Goal: Find specific page/section: Find specific page/section

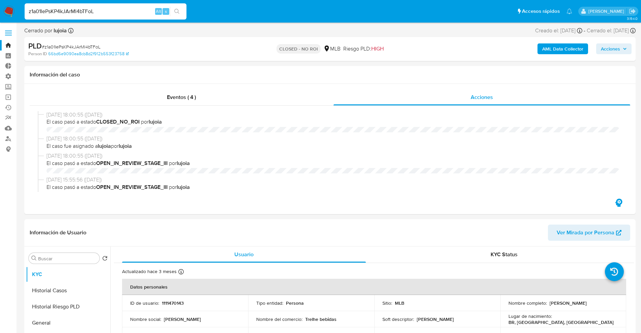
select select "10"
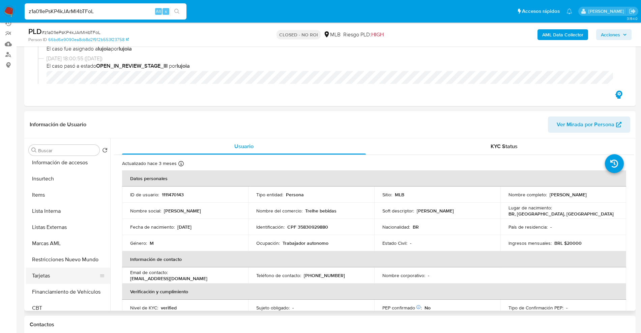
scroll to position [301, 0]
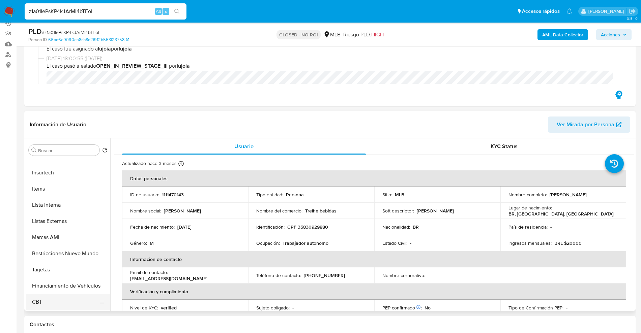
click at [60, 302] on button "CBT" at bounding box center [65, 302] width 79 height 16
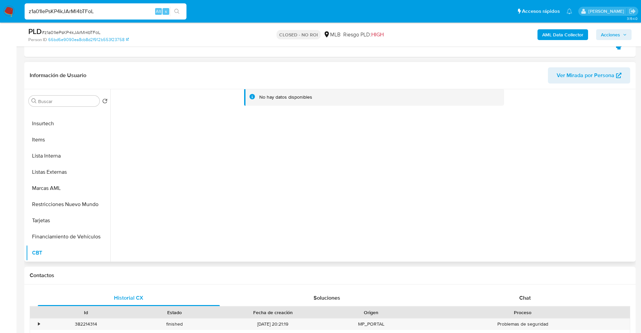
scroll to position [169, 0]
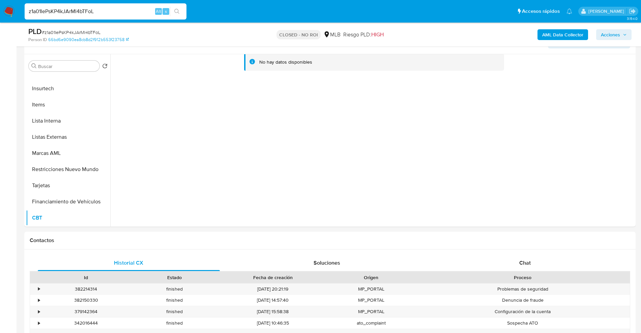
drag, startPoint x: 107, startPoint y: 8, endPoint x: 11, endPoint y: 7, distance: 96.1
click at [0, 19] on nav "Pausado Ver notificaciones z1a01IePsKP4kJArMl4bTFoL Alt s Accesos rápidos Presi…" at bounding box center [320, 11] width 641 height 23
paste input "53hsDP8oSnXxmUzcrfP4nwE8"
type input "53hsDP8oSnXxmUzcrfP4nwE8"
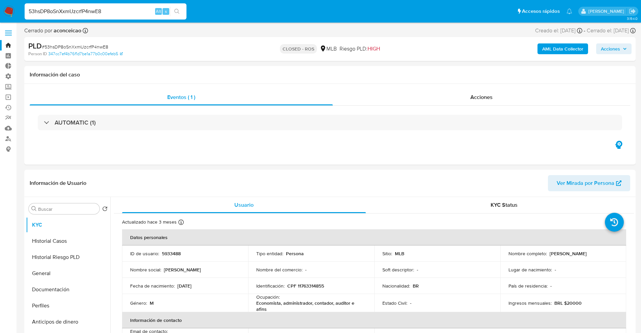
select select "10"
drag, startPoint x: 128, startPoint y: 12, endPoint x: 0, endPoint y: -6, distance: 129.1
paste input "z1a01IePsKP4kJArMl4bTFoL"
type input "z1a01IePsKP4kJArMl4bTFoL"
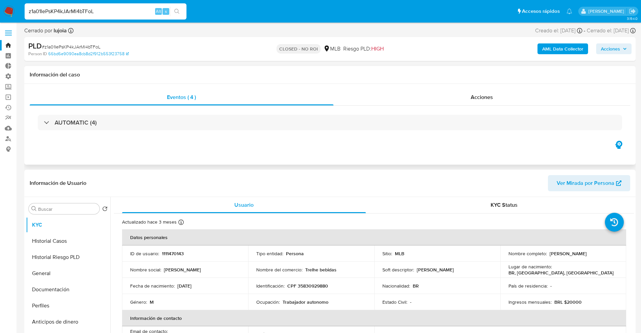
select select "10"
drag, startPoint x: 104, startPoint y: 13, endPoint x: 2, endPoint y: 5, distance: 102.1
click at [0, 11] on nav "Pausado Ver notificaciones z1a01IePsKP4kJArMl4bTFoL Alt s Accesos rápidos Presi…" at bounding box center [320, 11] width 641 height 23
paste input "w20ma3QU5ZtYNSU8NzIiG5uA"
type input "w20ma3QU5ZtYNSU8NzIiG5uA"
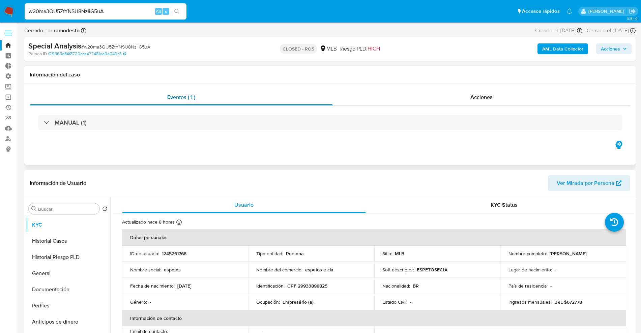
select select "10"
drag, startPoint x: 121, startPoint y: 8, endPoint x: 0, endPoint y: -4, distance: 121.9
paste input "53hsDP8oSnXxmUzcrfP4nwE8"
type input "53hsDP8oSnXxmUzcrfP4nwE8"
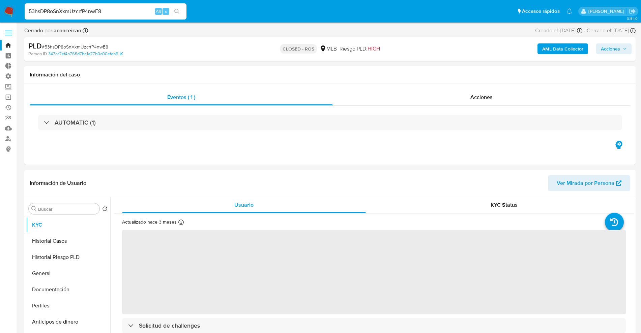
select select "10"
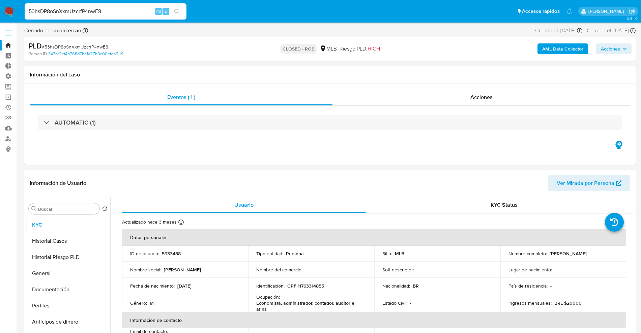
drag, startPoint x: 114, startPoint y: 12, endPoint x: 0, endPoint y: -33, distance: 122.8
paste input "4xJ949ir6jk3qmzUi6Dfd4ZI"
type input "4xJ949ir6jk3qmzUi6Dfd4ZI"
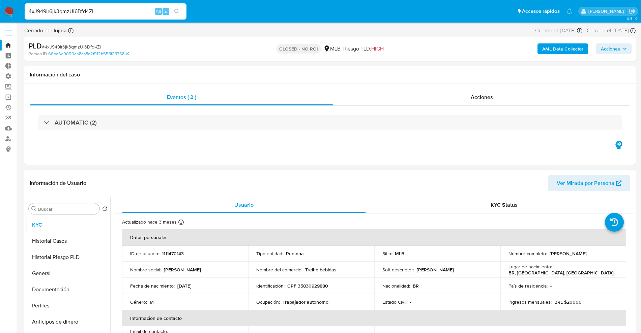
select select "10"
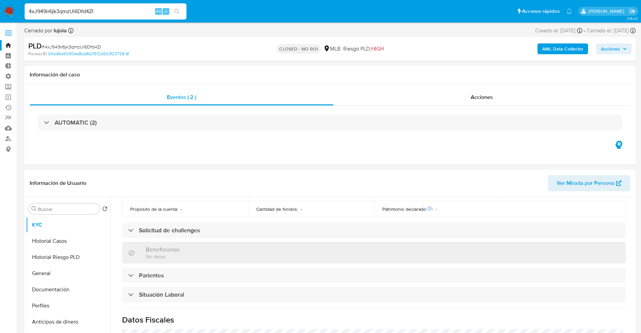
scroll to position [281, 0]
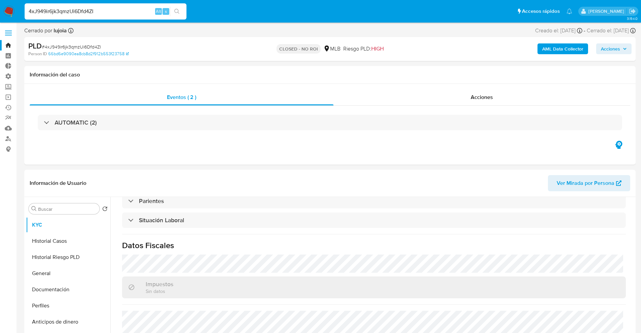
drag, startPoint x: 115, startPoint y: 11, endPoint x: 0, endPoint y: -2, distance: 116.0
paste input "SAKNj3vvLfEiZlh3CnOCmCHX"
type input "SAKNj3vvLfEiZlh3CnOCmCHX"
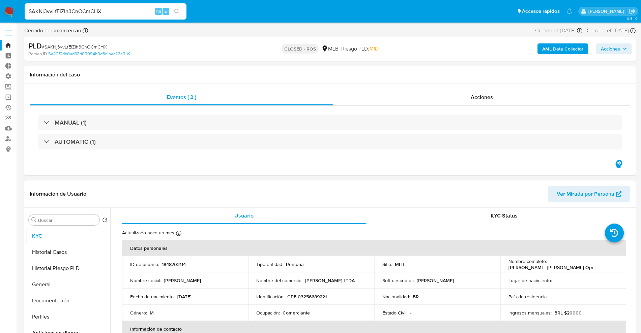
select select "10"
drag, startPoint x: 113, startPoint y: 12, endPoint x: 0, endPoint y: -8, distance: 114.3
paste input "bxkeawtZ39pubMyY641JeOCg"
type input "bxkeawtZ39pubMyY641JeOCg"
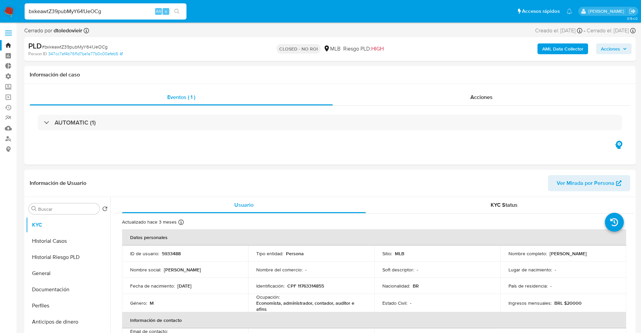
select select "10"
drag, startPoint x: 115, startPoint y: 11, endPoint x: 0, endPoint y: -20, distance: 118.4
drag, startPoint x: 120, startPoint y: 7, endPoint x: 0, endPoint y: 1, distance: 120.2
click at [0, 1] on nav "Pausado Ver notificaciones bxkeawtZ39pubMyY641JeOCg Alt s Accesos rápidos Presi…" at bounding box center [320, 11] width 641 height 23
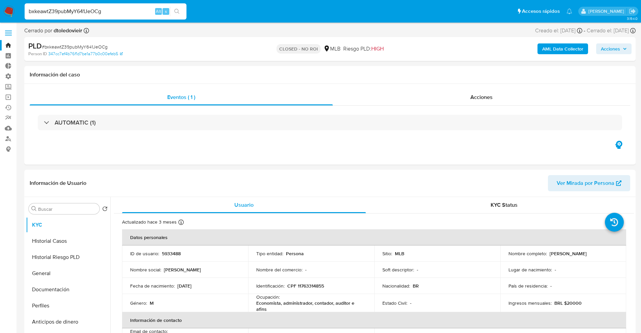
paste input "53hsDP8oSnXxmUzcrfP4nwE8"
type input "53hsDP8oSnXxmUzcrfP4nwE8"
select select "10"
drag, startPoint x: 122, startPoint y: 10, endPoint x: 0, endPoint y: 2, distance: 122.4
click at [0, 2] on nav "Pausado Ver notificaciones 53hsDP8oSnXxmUzcrfP4nwE8 Alt s Accesos rápidos Presi…" at bounding box center [320, 11] width 641 height 23
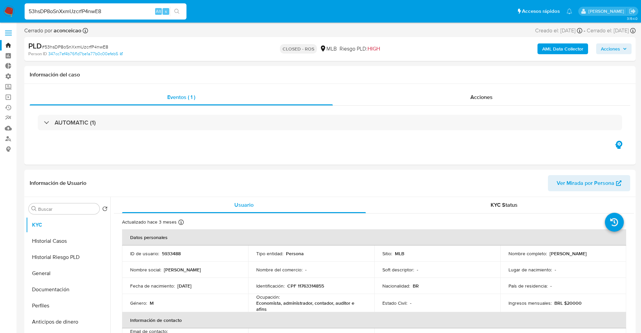
paste input "bxkeawtZ39pubMyY641JeOCg"
type input "bxkeawtZ39pubMyY641JeOCg"
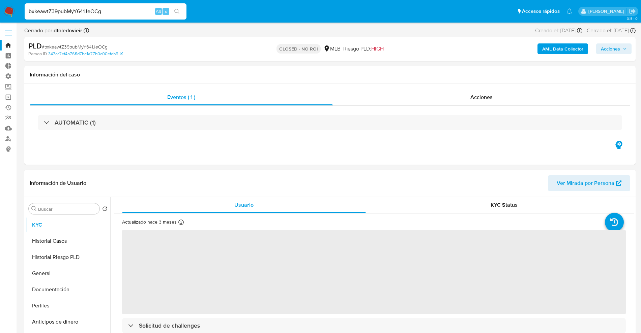
select select "10"
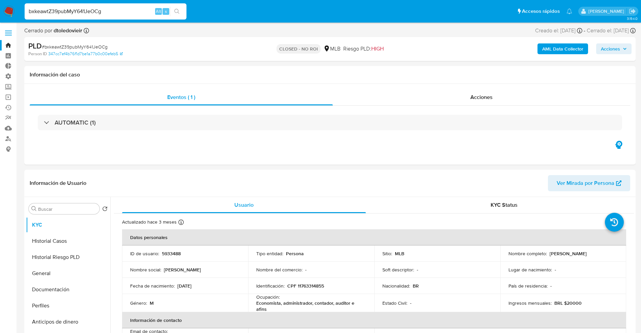
select select "10"
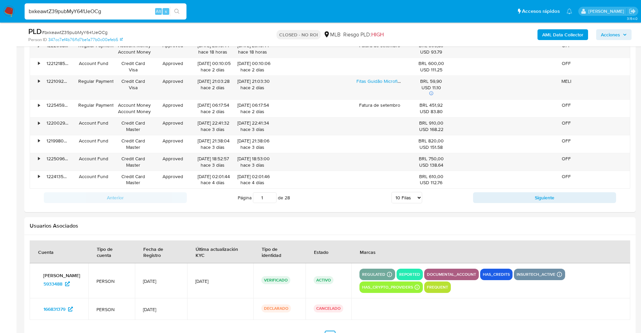
scroll to position [864, 0]
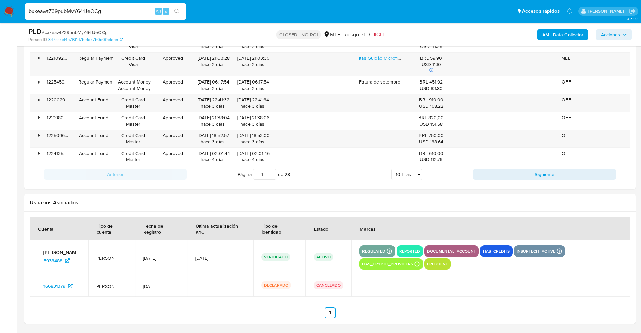
drag, startPoint x: 70, startPoint y: 10, endPoint x: 0, endPoint y: -30, distance: 80.5
paste input "86933177"
type input "86933177"
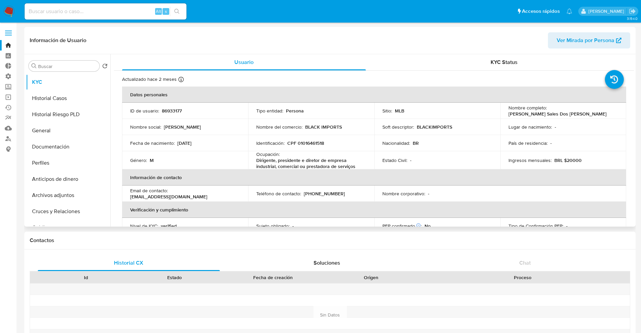
select select "10"
click at [67, 95] on button "Historial Casos" at bounding box center [65, 98] width 79 height 16
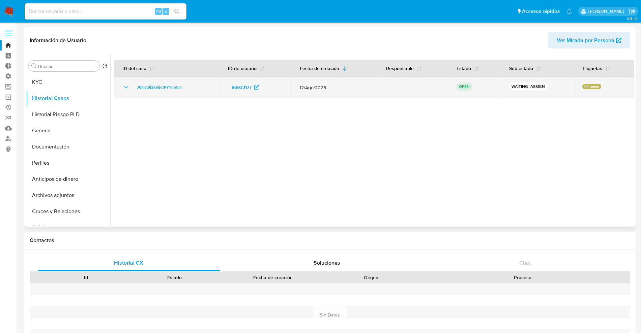
click at [126, 87] on icon "Mostrar/Ocultar" at bounding box center [126, 87] width 8 height 8
click at [168, 85] on span "J6liIat9i2KnIjotPYYne5nr" at bounding box center [159, 87] width 45 height 8
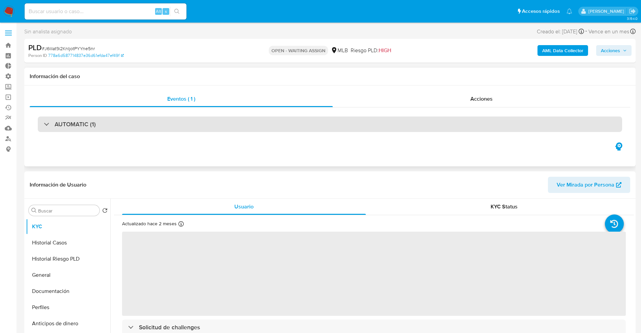
click at [103, 123] on div "AUTOMATIC (1)" at bounding box center [330, 125] width 584 height 16
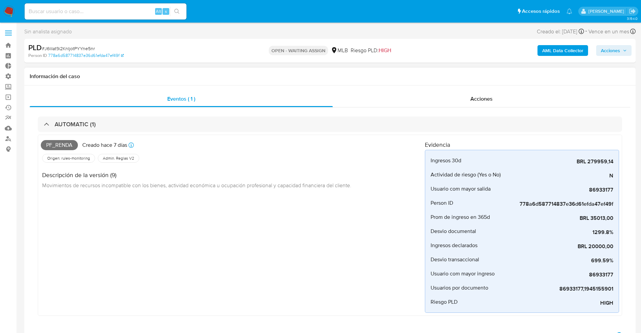
select select "10"
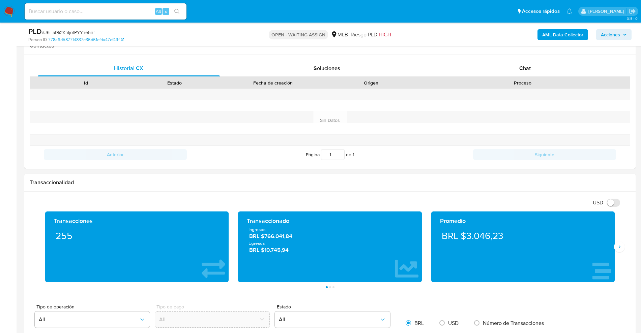
scroll to position [337, 0]
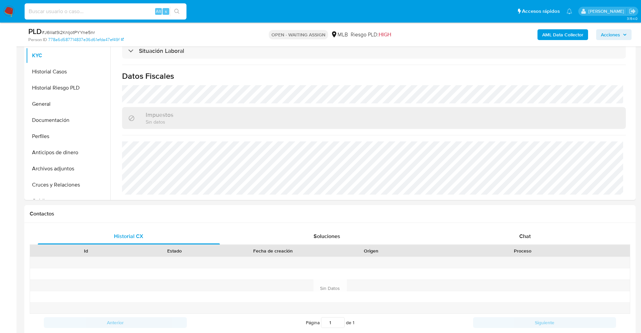
click at [76, 8] on input at bounding box center [106, 11] width 162 height 9
paste input "86933177"
type input "86933177"
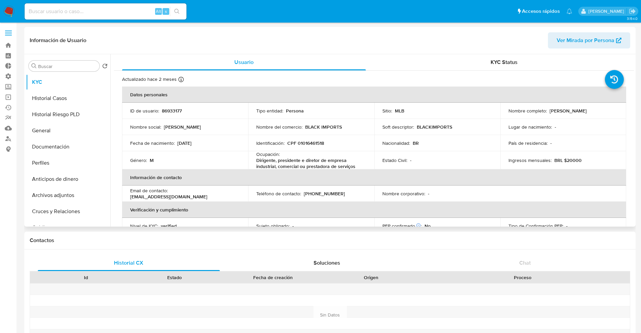
select select "10"
drag, startPoint x: 84, startPoint y: 4, endPoint x: 83, endPoint y: 8, distance: 4.2
click at [84, 4] on div "Alt s" at bounding box center [106, 11] width 162 height 16
click at [83, 10] on input at bounding box center [106, 11] width 162 height 9
paste input "bxkeawtZ39pubMyY641JeOCg"
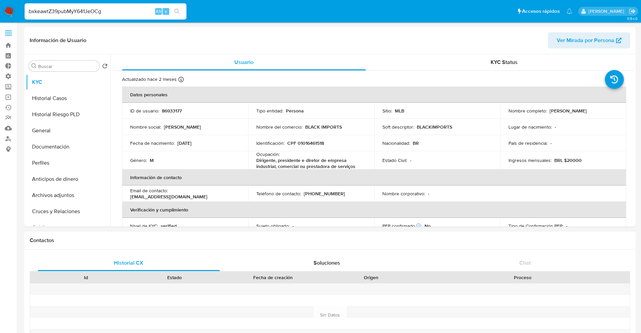
type input "bxkeawtZ39pubMyY641JeOCg"
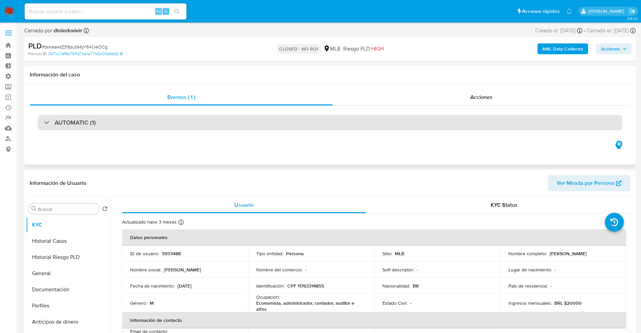
select select "10"
click at [73, 121] on h3 "AUTOMATIC (1)" at bounding box center [75, 122] width 41 height 7
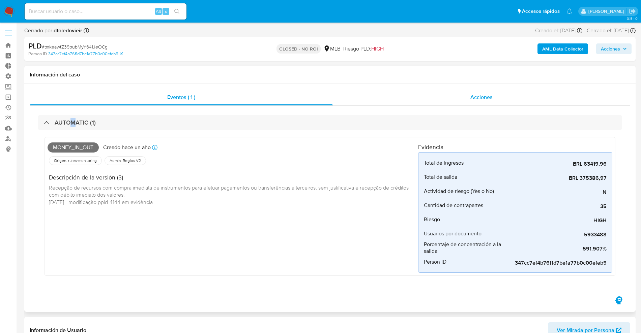
click at [427, 92] on div "Acciones" at bounding box center [481, 97] width 297 height 16
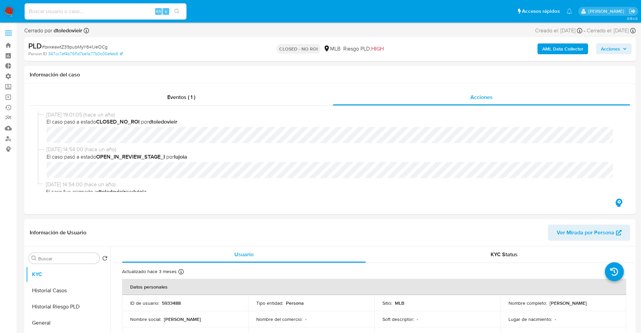
click at [95, 15] on input at bounding box center [106, 11] width 162 height 9
paste input "Rw3CuzWj436q8Cxkpa7BBEY3"
type input "Rw3CuzWj436q8Cxkpa7BBEY3"
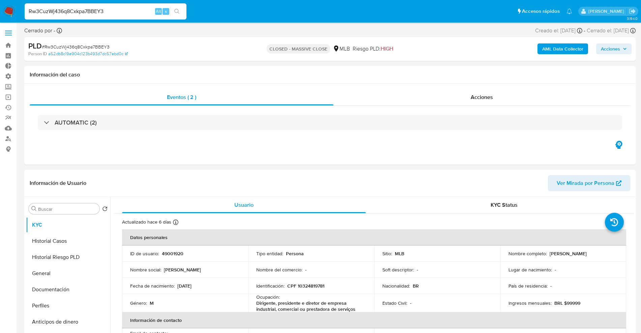
select select "10"
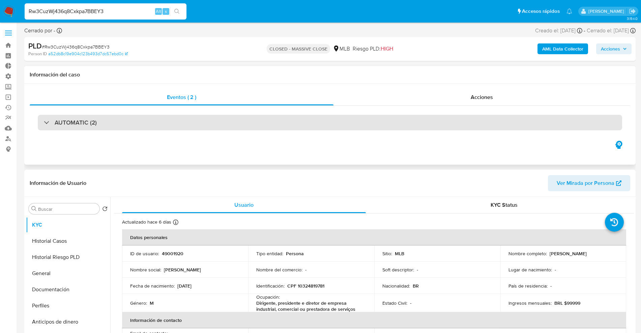
click at [89, 126] on h3 "AUTOMATIC (2)" at bounding box center [76, 122] width 42 height 7
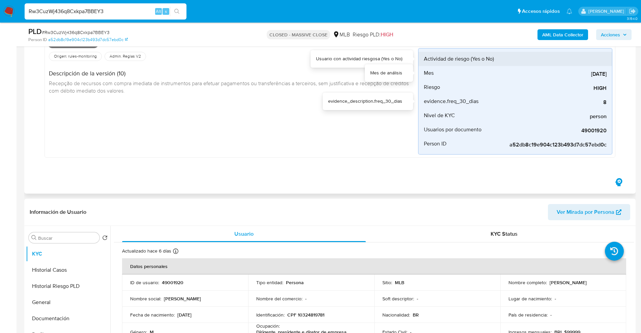
scroll to position [337, 0]
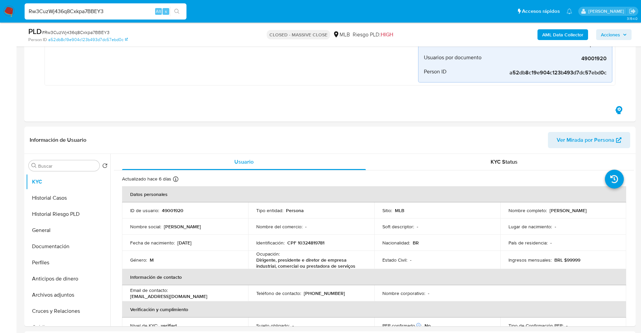
drag, startPoint x: 121, startPoint y: 10, endPoint x: 0, endPoint y: 11, distance: 121.0
click at [0, 11] on nav "Pausado Ver notificaciones Rw3CuzWj436q8Cxkpa7BBEY3 Alt s Accesos rápidos Presi…" at bounding box center [320, 11] width 641 height 23
paste input "49001920"
type input "49001920"
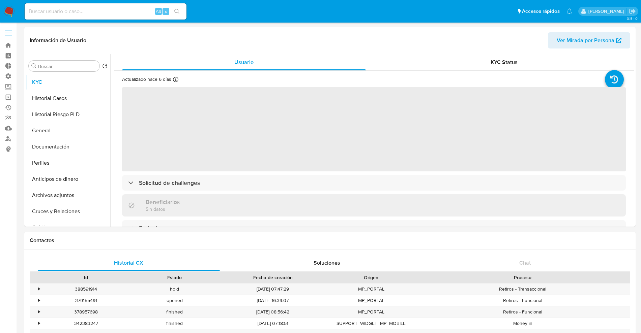
select select "10"
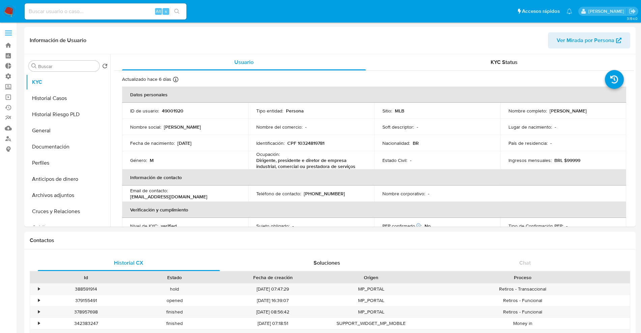
click at [101, 17] on div "Alt s" at bounding box center [106, 11] width 162 height 16
click at [106, 9] on input at bounding box center [106, 11] width 162 height 9
paste input "1111470143"
type input "1111470143"
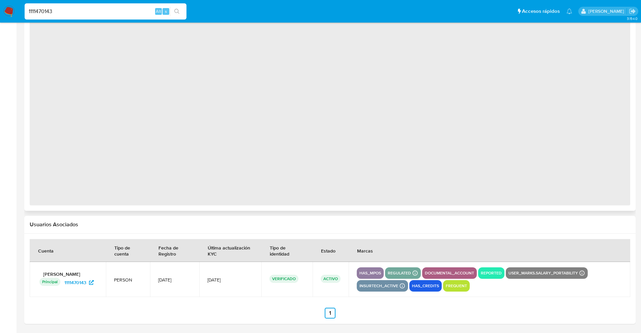
scroll to position [281, 0]
select select "10"
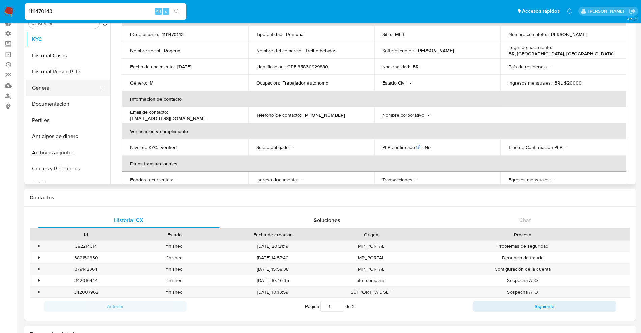
scroll to position [0, 0]
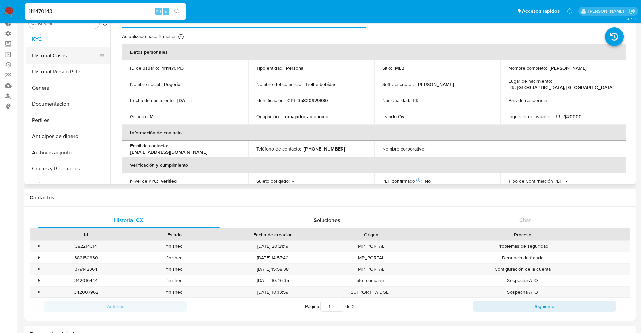
click at [63, 58] on button "Historial Casos" at bounding box center [65, 56] width 79 height 16
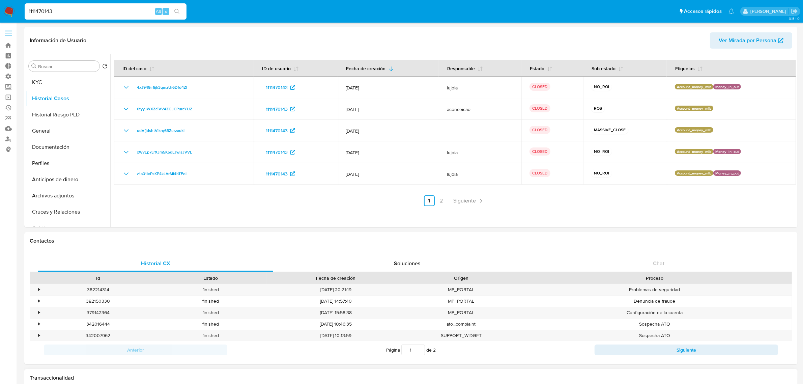
drag, startPoint x: -28, startPoint y: 7, endPoint x: -184, endPoint y: 11, distance: 156.1
paste input "w20ma3QU5ZtYNSU8NzIiG5uA"
type input "w20ma3QU5ZtYNSU8NzIiG5uA"
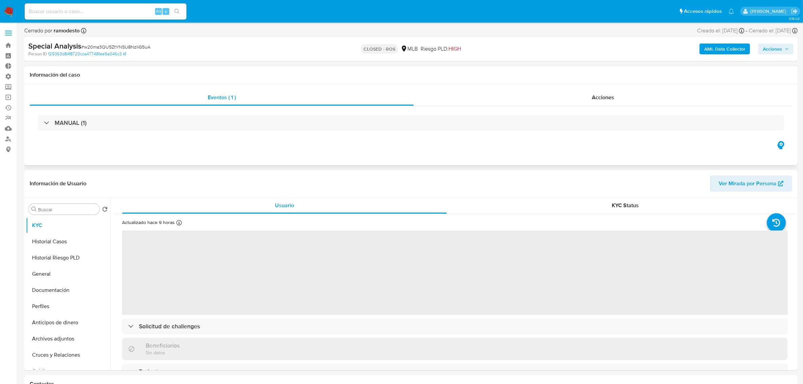
click at [145, 112] on div "MANUAL (1)" at bounding box center [411, 123] width 762 height 34
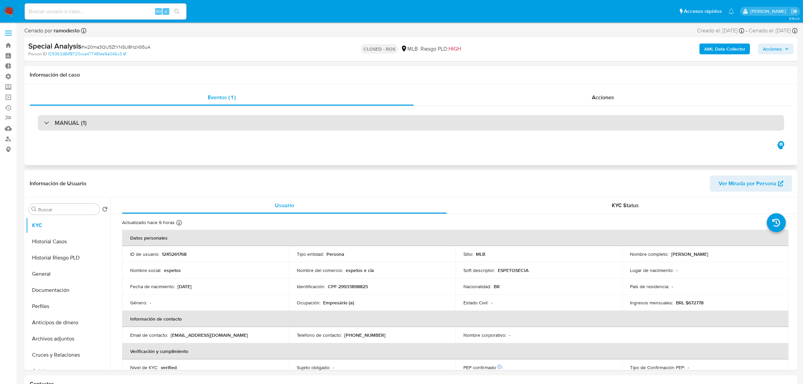
click at [148, 121] on div "MANUAL (1)" at bounding box center [411, 123] width 746 height 16
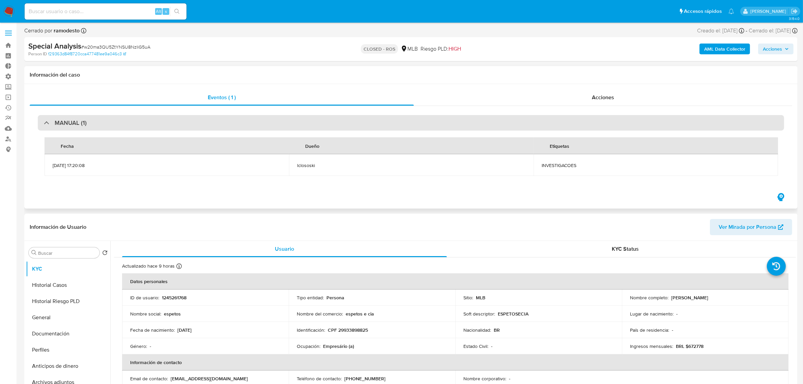
select select "10"
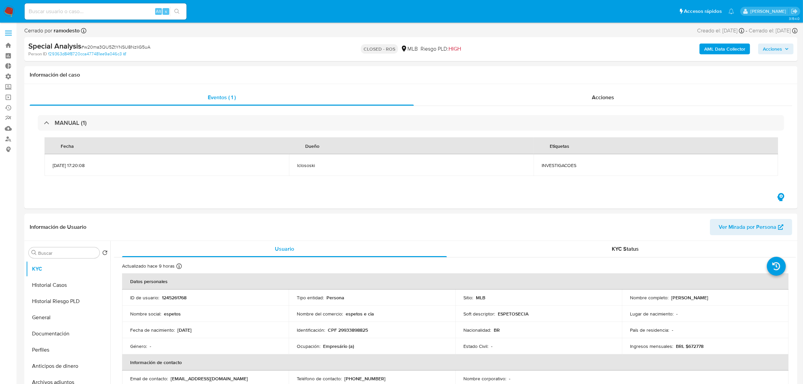
click at [90, 9] on input at bounding box center [106, 11] width 162 height 9
paste input "e90ItHPQVOMStpGloA8ByK0k"
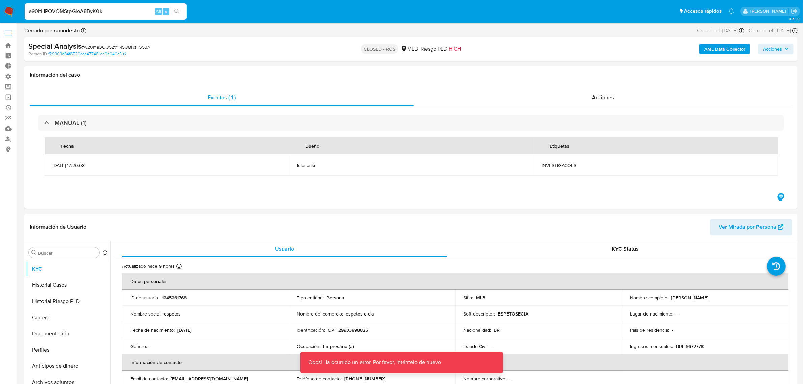
click at [120, 14] on input "e90ItHPQVOMStpGloA8ByK0k" at bounding box center [106, 11] width 162 height 9
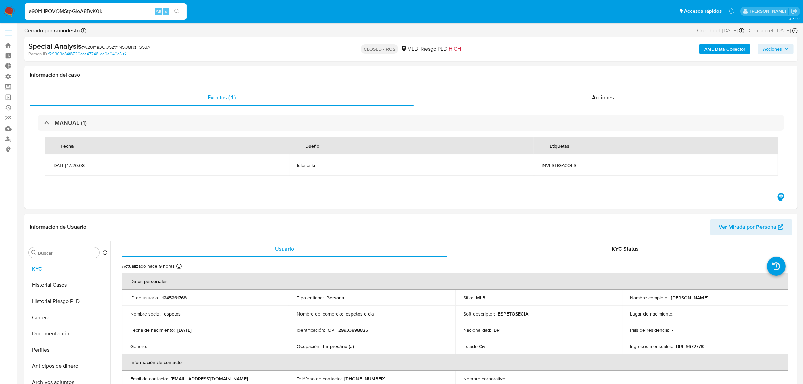
drag, startPoint x: 115, startPoint y: 9, endPoint x: -169, endPoint y: -21, distance: 285.5
paste input "aZyOnerSyjRFpyaucD6lOoo7"
drag, startPoint x: 110, startPoint y: 7, endPoint x: -256, endPoint y: -20, distance: 366.5
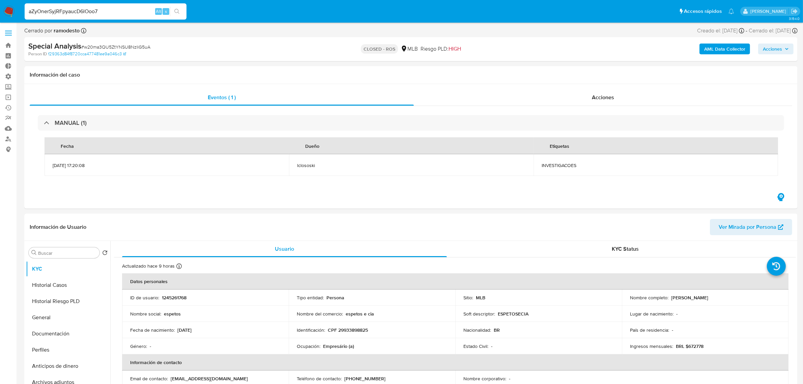
paste input "W7M3uUZsCPXKIQhAPzFXy4E4"
drag, startPoint x: 130, startPoint y: 10, endPoint x: -189, endPoint y: -13, distance: 320.4
paste input "5933488"
type input "5933488"
